Goal: Find specific page/section: Find specific page/section

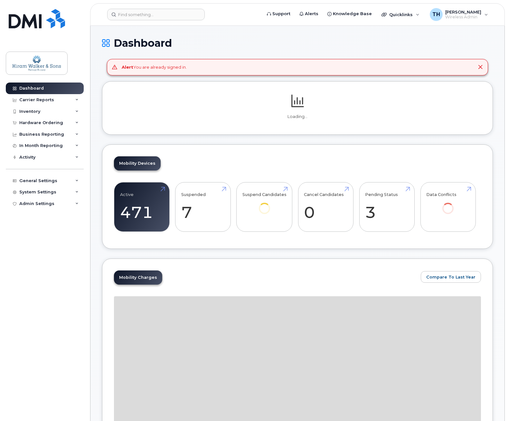
click at [52, 281] on div "Dashboard Carrier Reports Monthly Billing Data Daily Data Pooling Data Behavior…" at bounding box center [46, 246] width 80 height 329
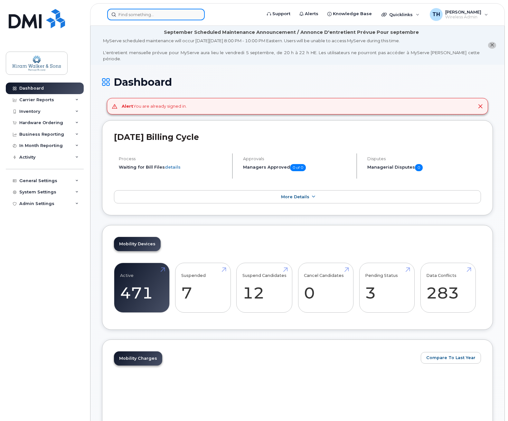
click at [140, 12] on input at bounding box center [156, 15] width 98 height 12
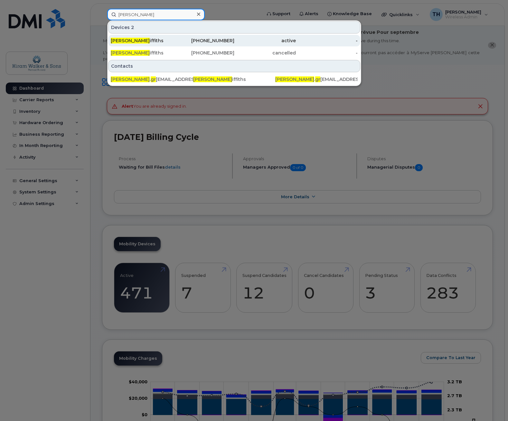
type input "[PERSON_NAME]"
click at [234, 37] on div "[PHONE_NUMBER]" at bounding box center [204, 41] width 62 height 12
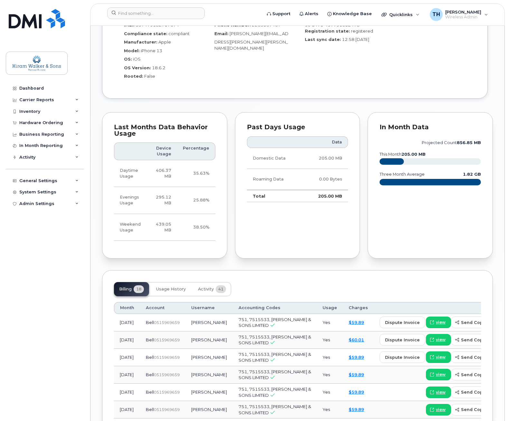
scroll to position [483, 0]
